Goal: Information Seeking & Learning: Learn about a topic

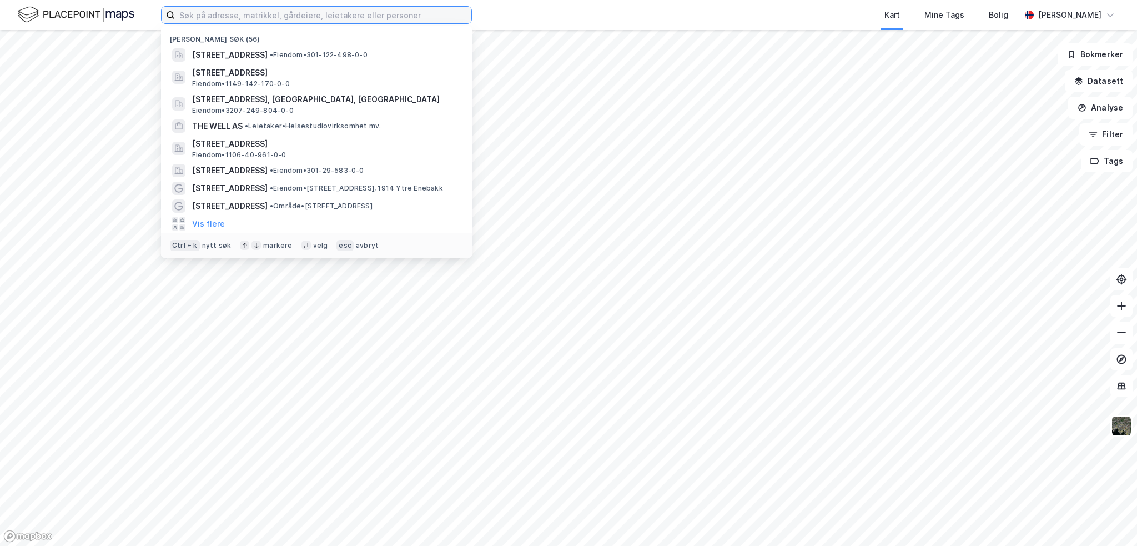
click at [264, 7] on input at bounding box center [323, 15] width 297 height 17
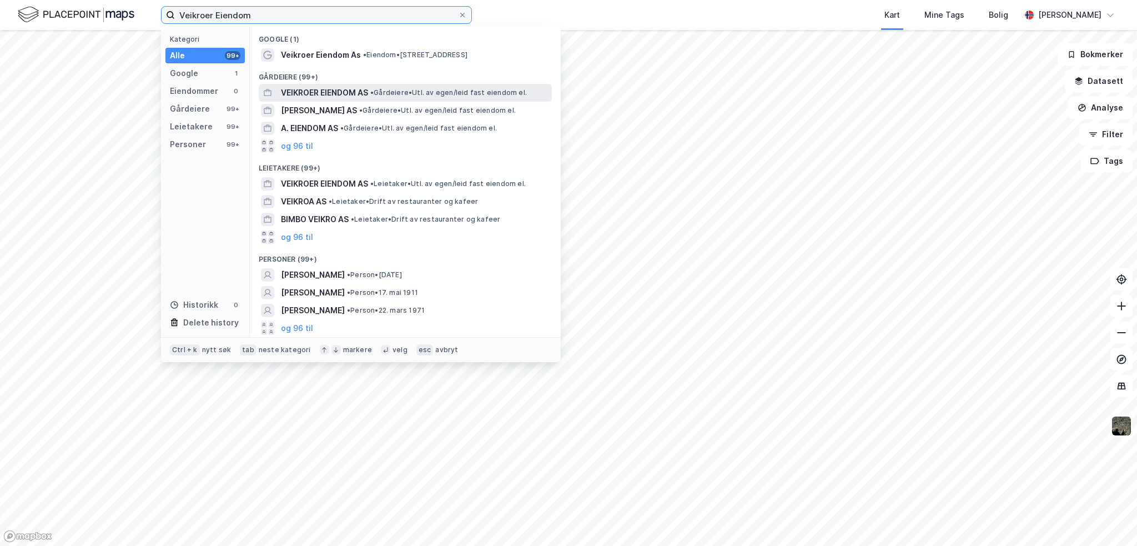
type input "Veikroer Eiendom"
click at [300, 94] on span "VEIKROER EIENDOM AS" at bounding box center [324, 92] width 87 height 13
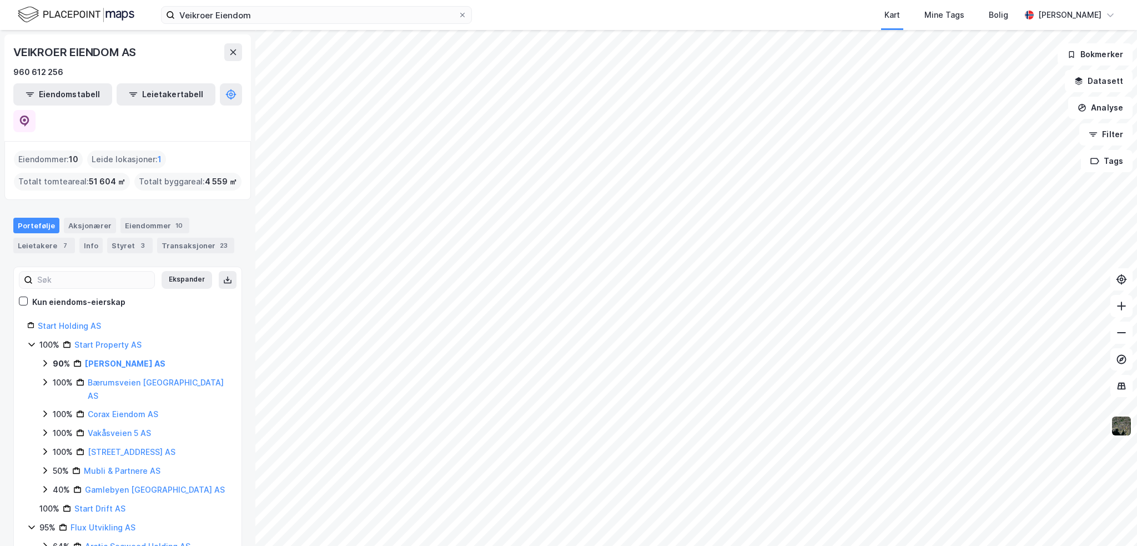
click at [72, 319] on div "Start Holding AS" at bounding box center [133, 325] width 190 height 13
click at [72, 321] on link "Start Holding AS" at bounding box center [69, 325] width 63 height 9
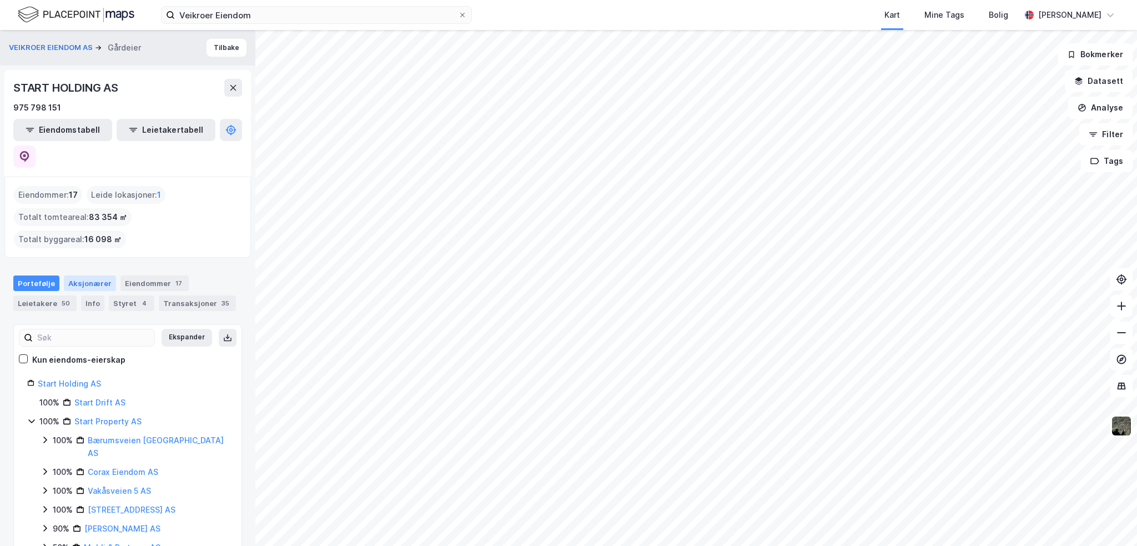
click at [98, 275] on div "Aksjonærer" at bounding box center [90, 283] width 52 height 16
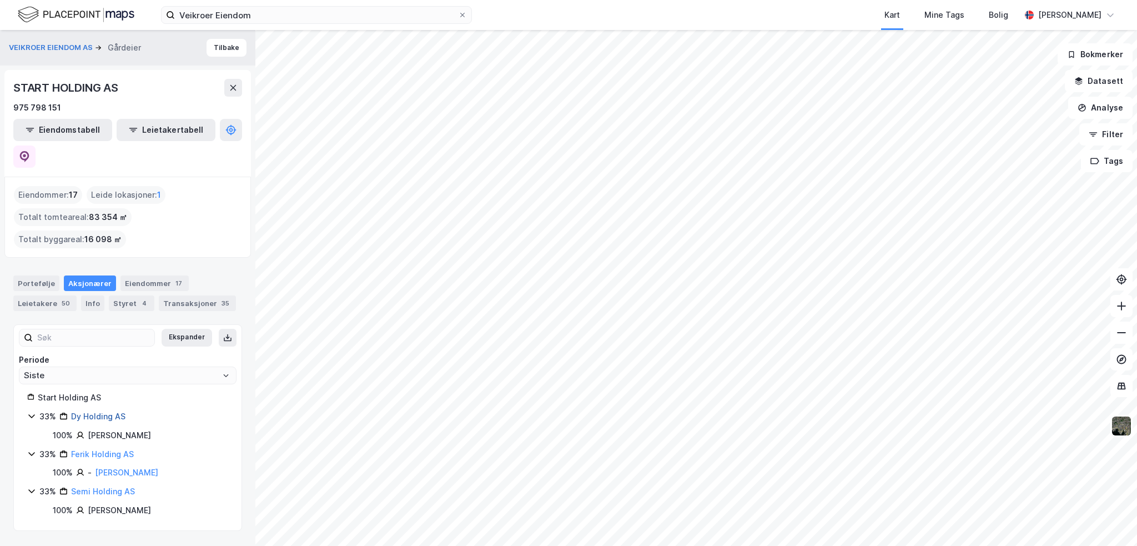
click at [92, 412] on link "Dy Holding AS" at bounding box center [98, 416] width 54 height 9
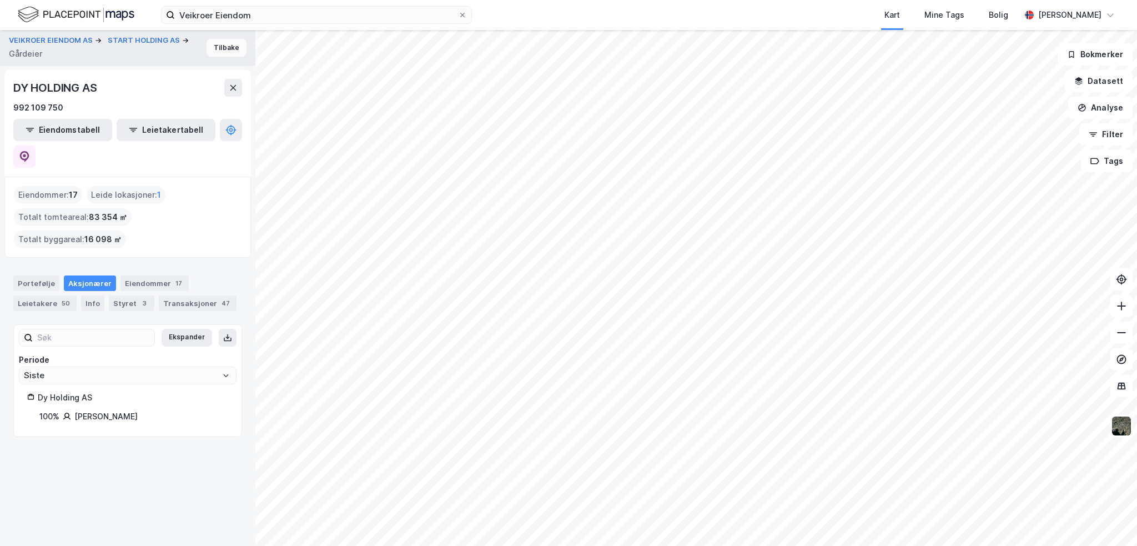
click at [213, 49] on button "Tilbake" at bounding box center [227, 48] width 40 height 18
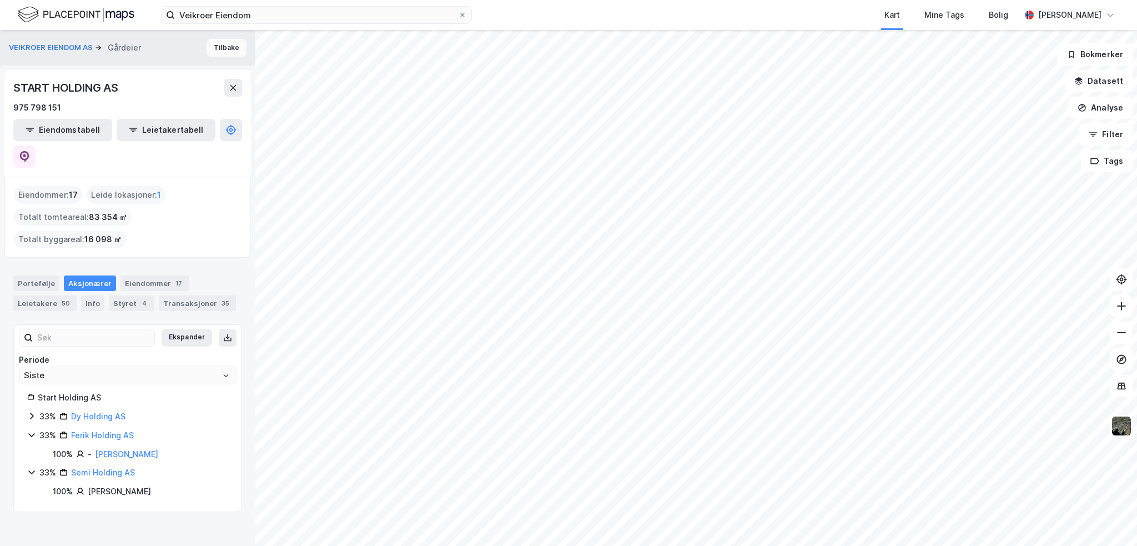
click at [213, 49] on button "Tilbake" at bounding box center [227, 48] width 40 height 18
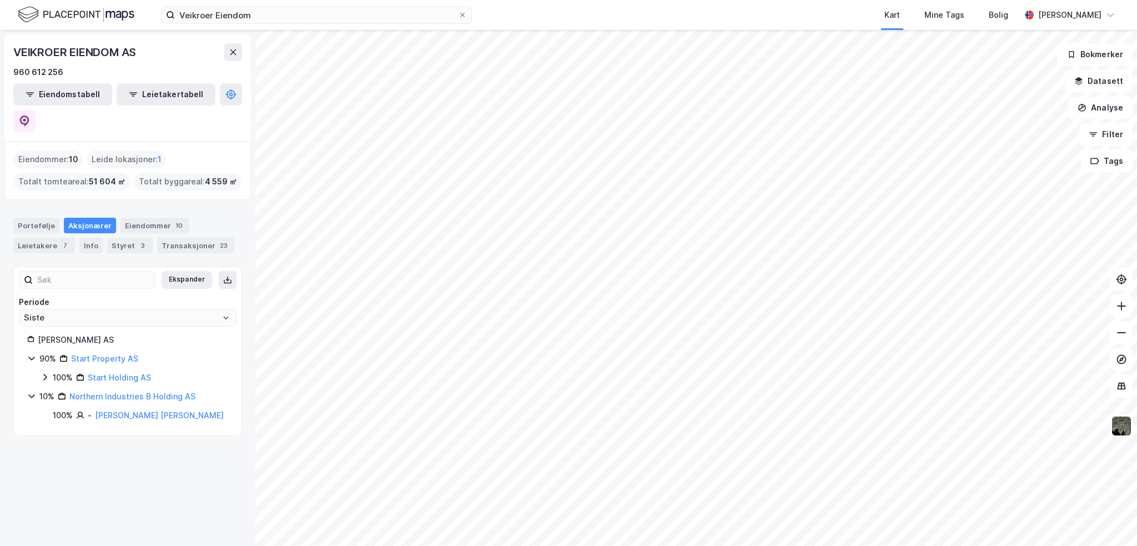
click at [213, 49] on div "VEIKROER EIENDOM AS" at bounding box center [127, 52] width 229 height 18
click at [49, 218] on div "Portefølje" at bounding box center [36, 226] width 46 height 16
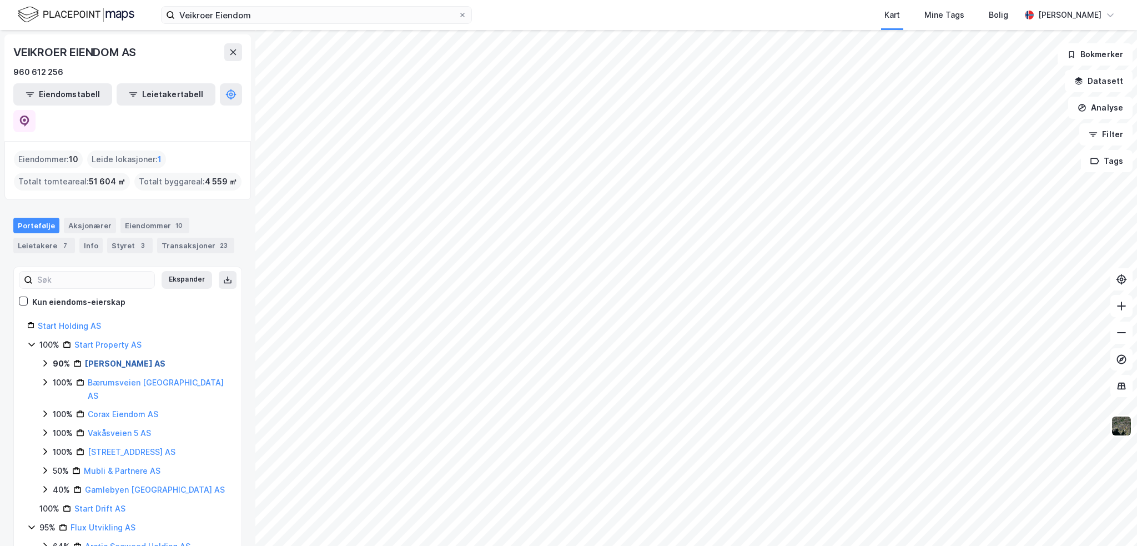
click at [120, 359] on link "[PERSON_NAME] AS" at bounding box center [125, 363] width 81 height 9
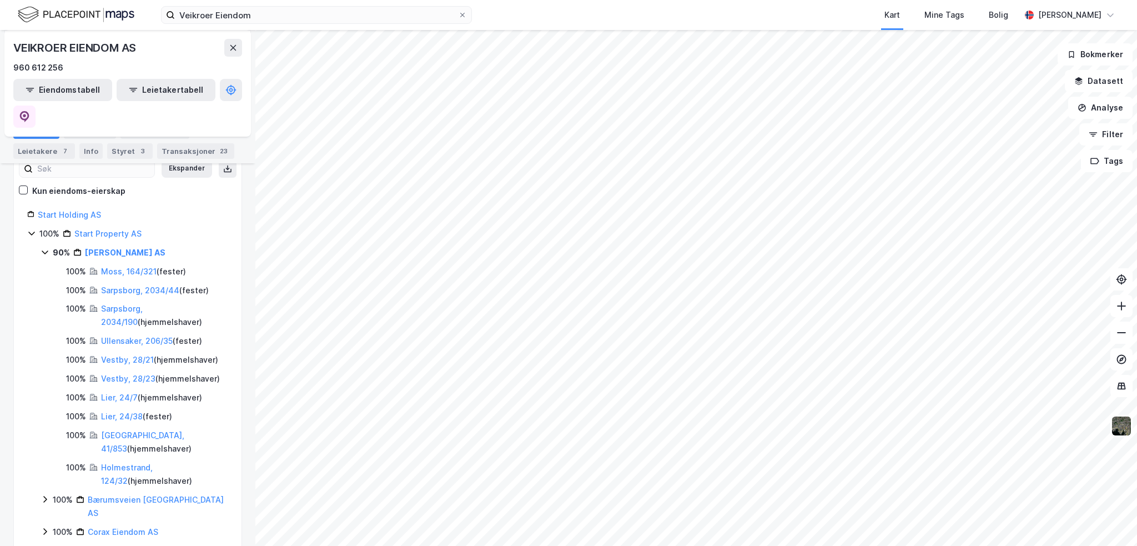
scroll to position [148, 0]
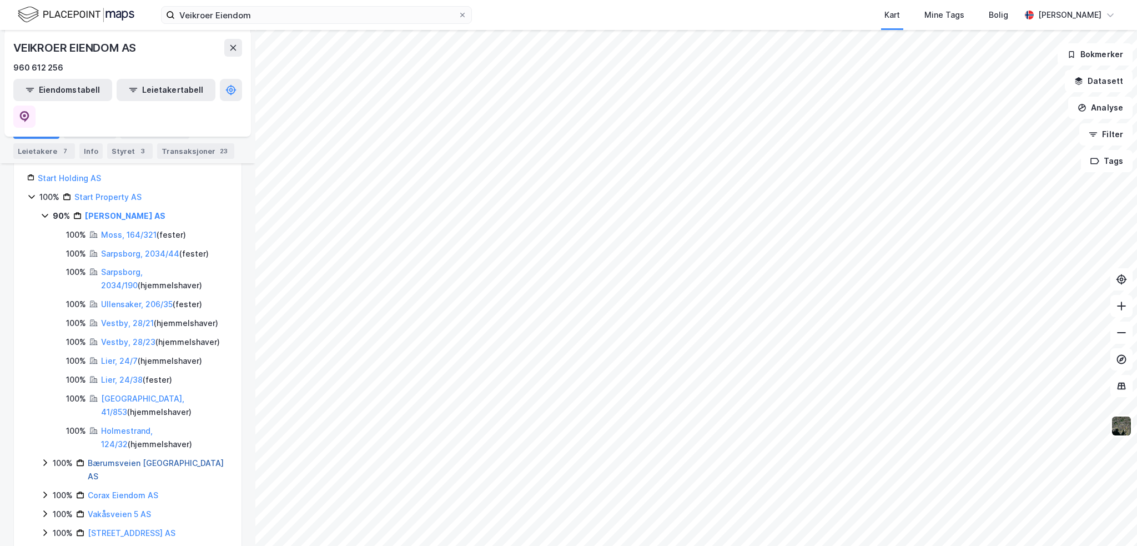
click at [138, 458] on link "Bærumsveien [GEOGRAPHIC_DATA] AS" at bounding box center [156, 469] width 136 height 23
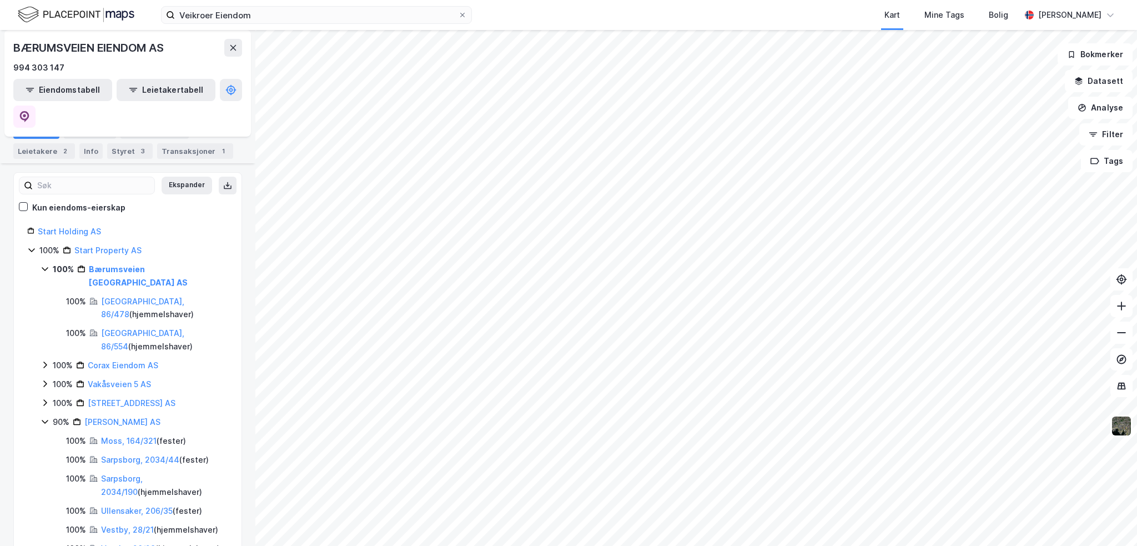
scroll to position [148, 0]
